Goal: Browse casually: Explore the website without a specific task or goal

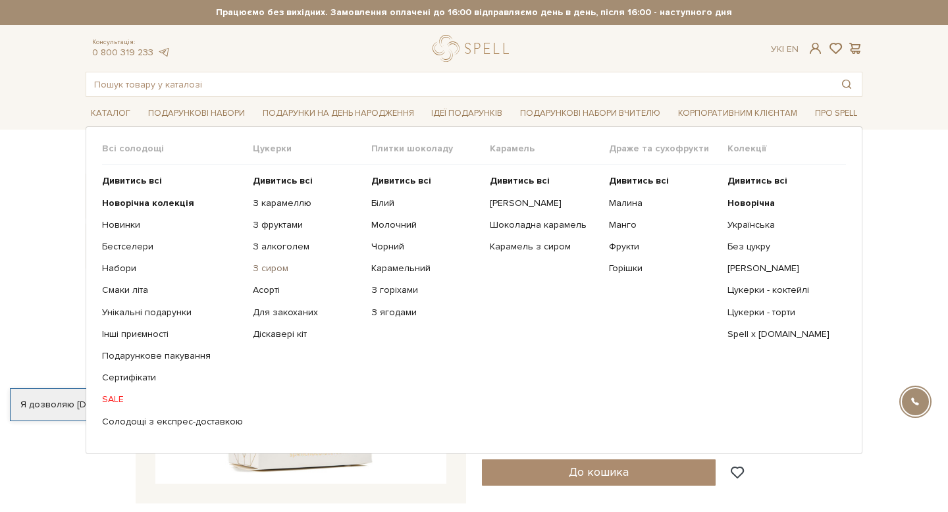
click at [254, 267] on link "З сиром" at bounding box center [307, 269] width 109 height 12
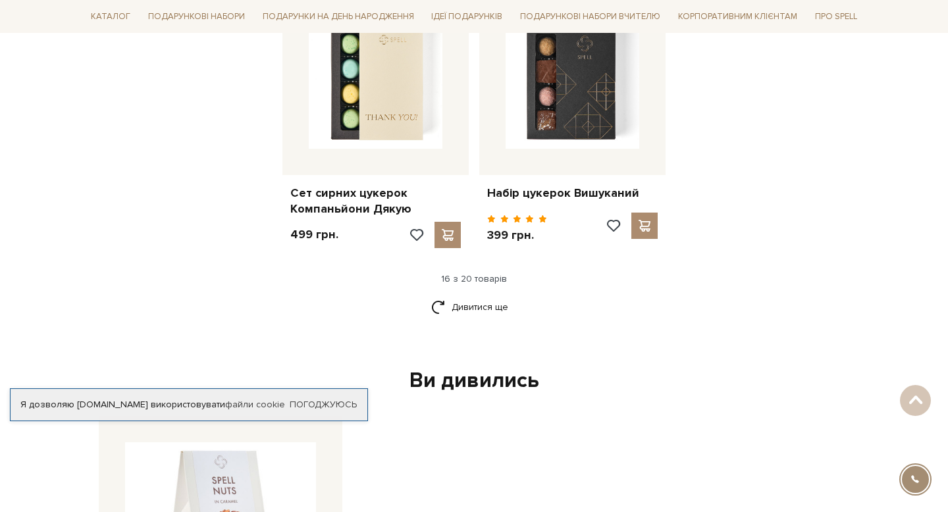
scroll to position [1728, 0]
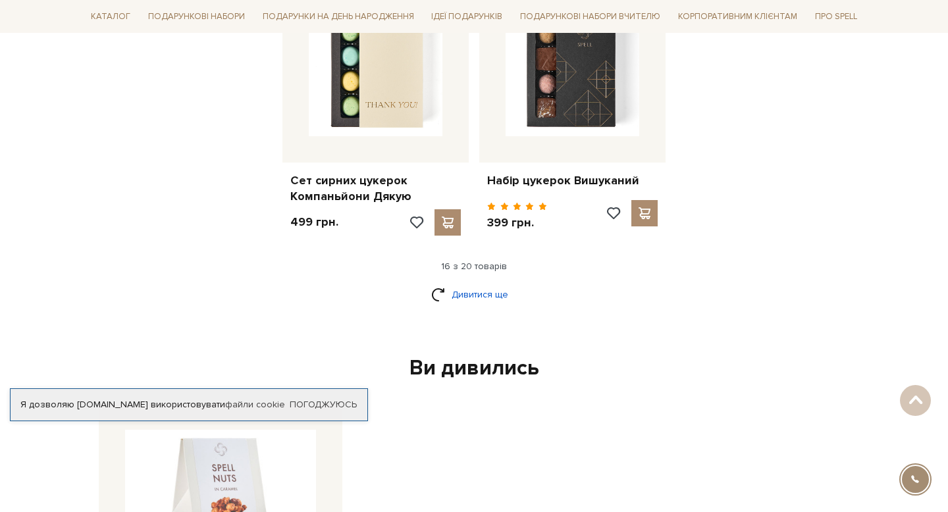
click at [444, 305] on link "Дивитися ще" at bounding box center [474, 294] width 86 height 23
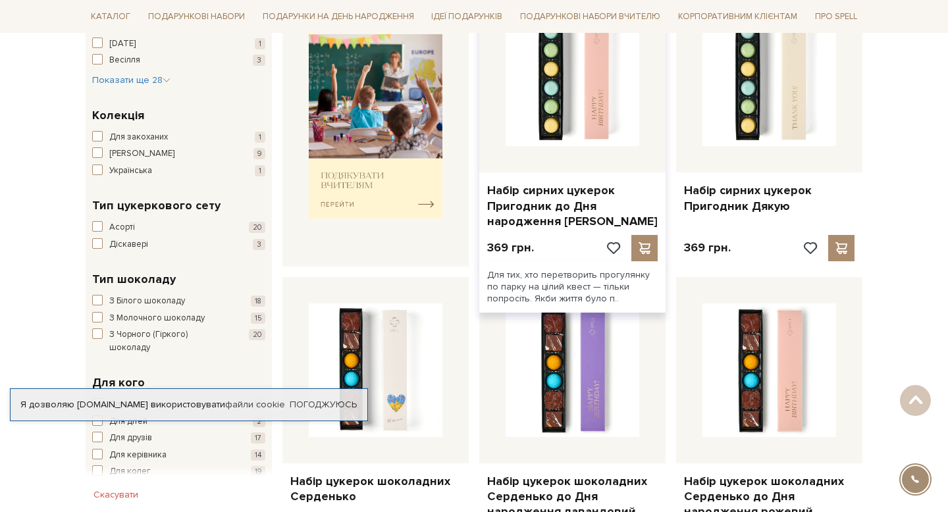
scroll to position [503, 0]
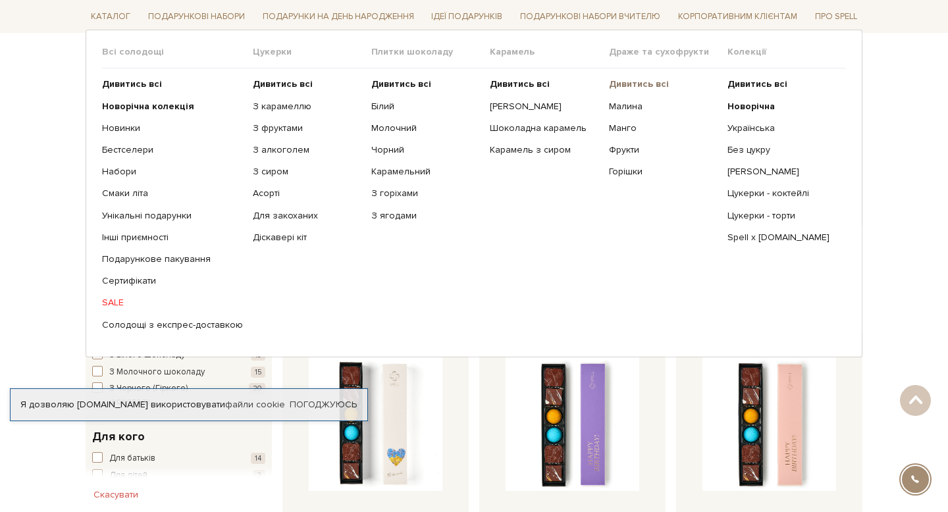
click at [647, 80] on b "Дивитись всі" at bounding box center [639, 83] width 60 height 11
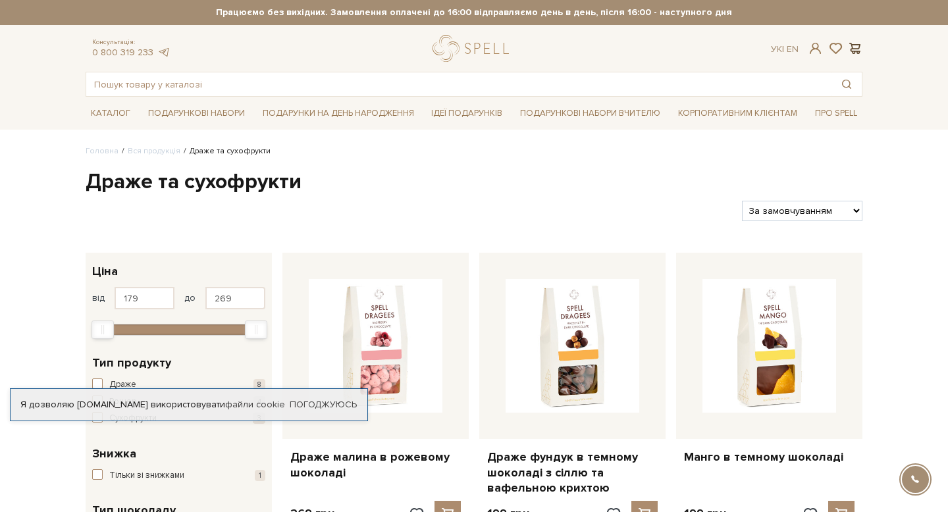
click at [851, 46] on span at bounding box center [854, 48] width 16 height 14
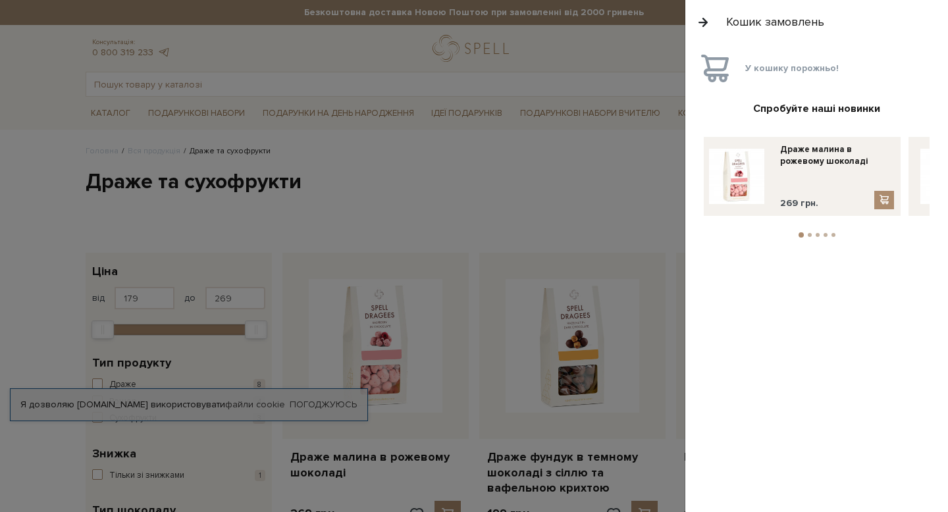
click at [704, 24] on button "button" at bounding box center [703, 22] width 14 height 23
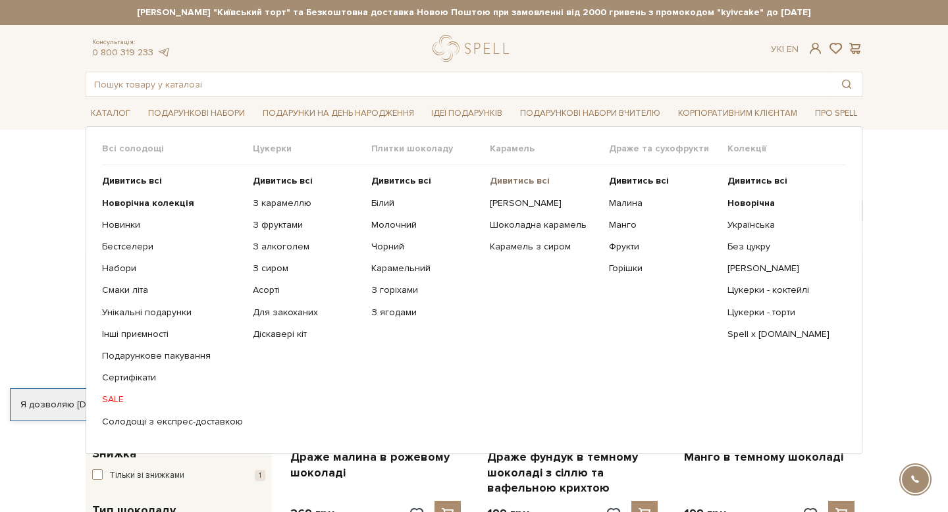
click at [526, 183] on b "Дивитись всі" at bounding box center [520, 180] width 60 height 11
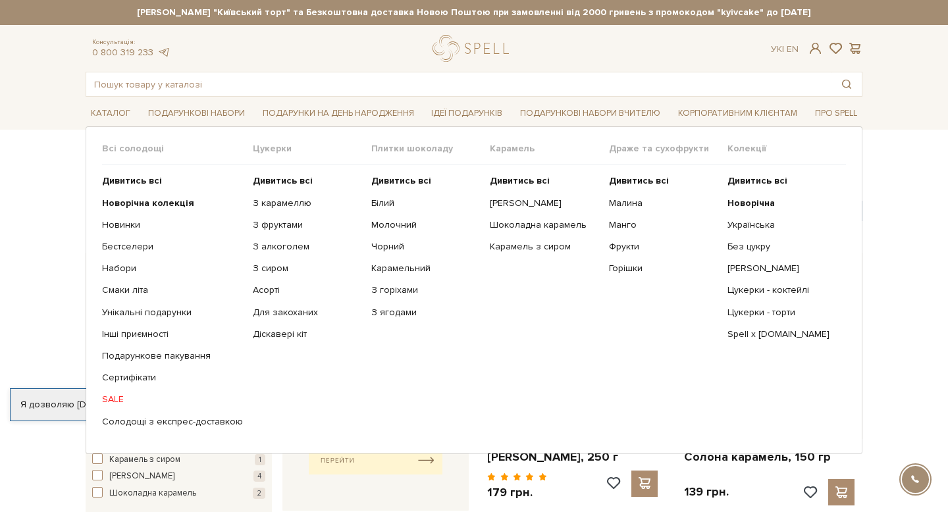
click at [111, 401] on link "SALE" at bounding box center [172, 399] width 141 height 12
